Goal: Task Accomplishment & Management: Use online tool/utility

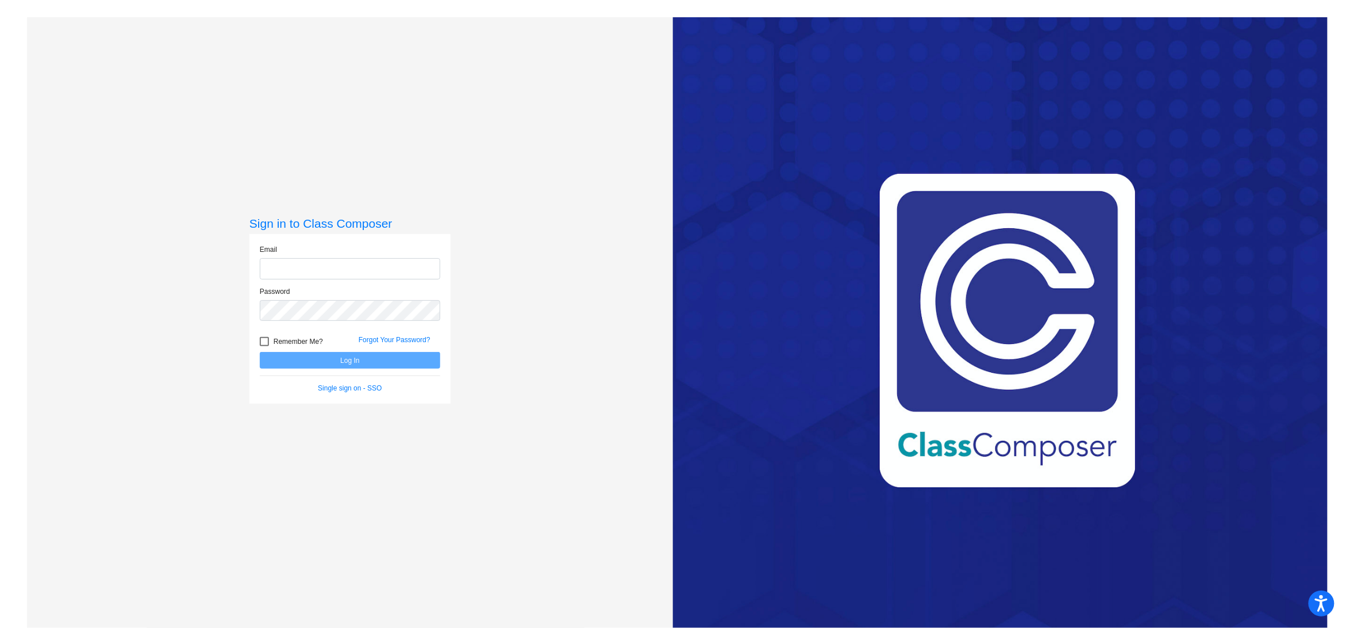
type input "[EMAIL_ADDRESS][DOMAIN_NAME]"
click at [432, 357] on button "Log In" at bounding box center [350, 360] width 180 height 17
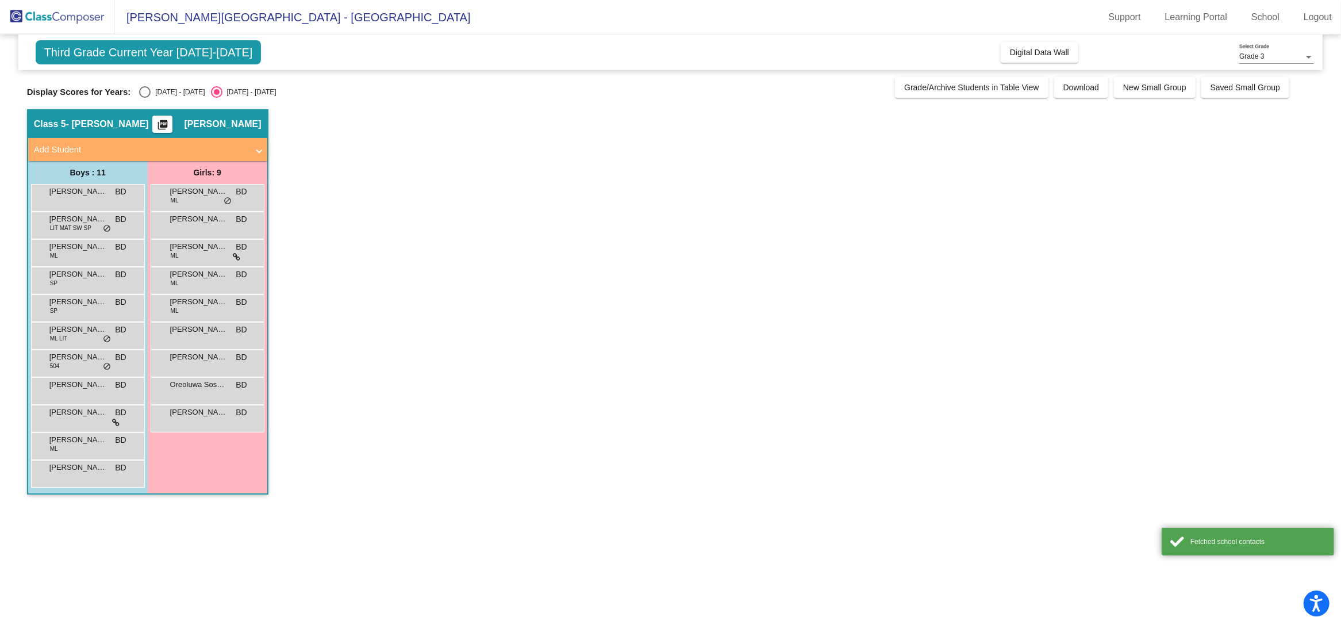
click at [152, 98] on label "[DATE] - [DATE]" at bounding box center [172, 91] width 66 height 11
click at [145, 98] on input "[DATE] - [DATE]" at bounding box center [144, 98] width 1 height 1
radio input "true"
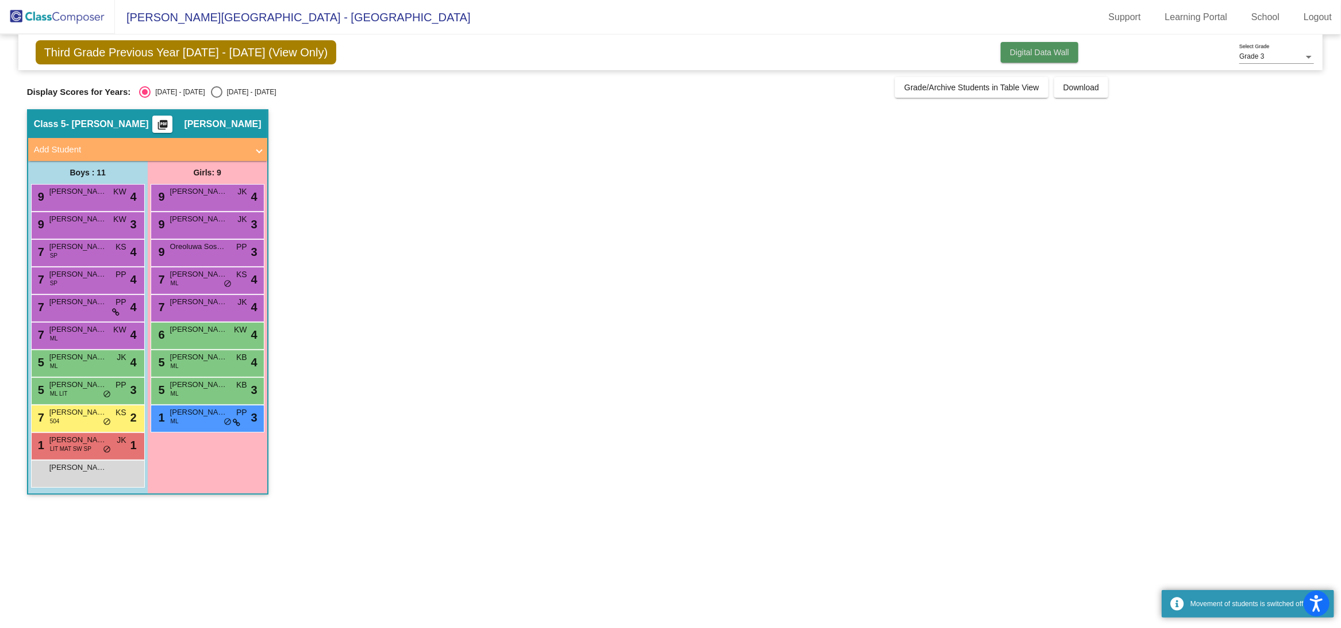
click at [1025, 51] on span "Digital Data Wall" at bounding box center [1039, 52] width 59 height 9
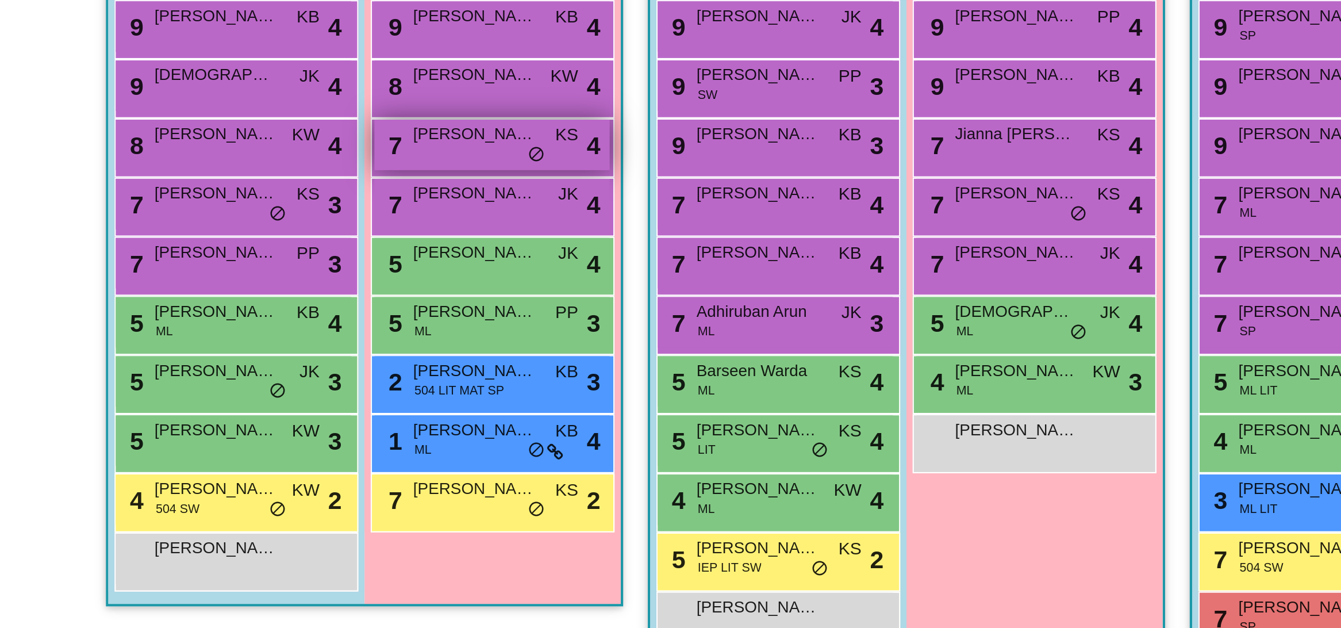
scroll to position [1, 0]
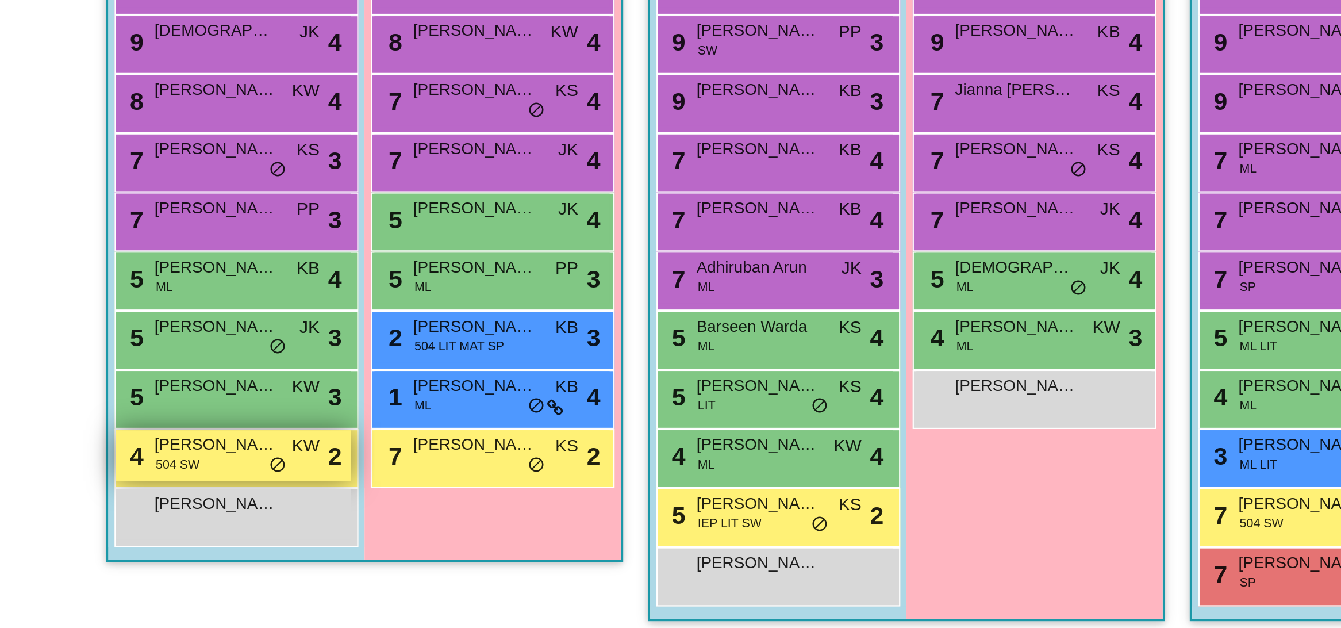
click at [111, 522] on div "4 [PERSON_NAME] 504 SW KW lock do_not_disturb_alt 2" at bounding box center [109, 518] width 110 height 24
